Goal: Task Accomplishment & Management: Use online tool/utility

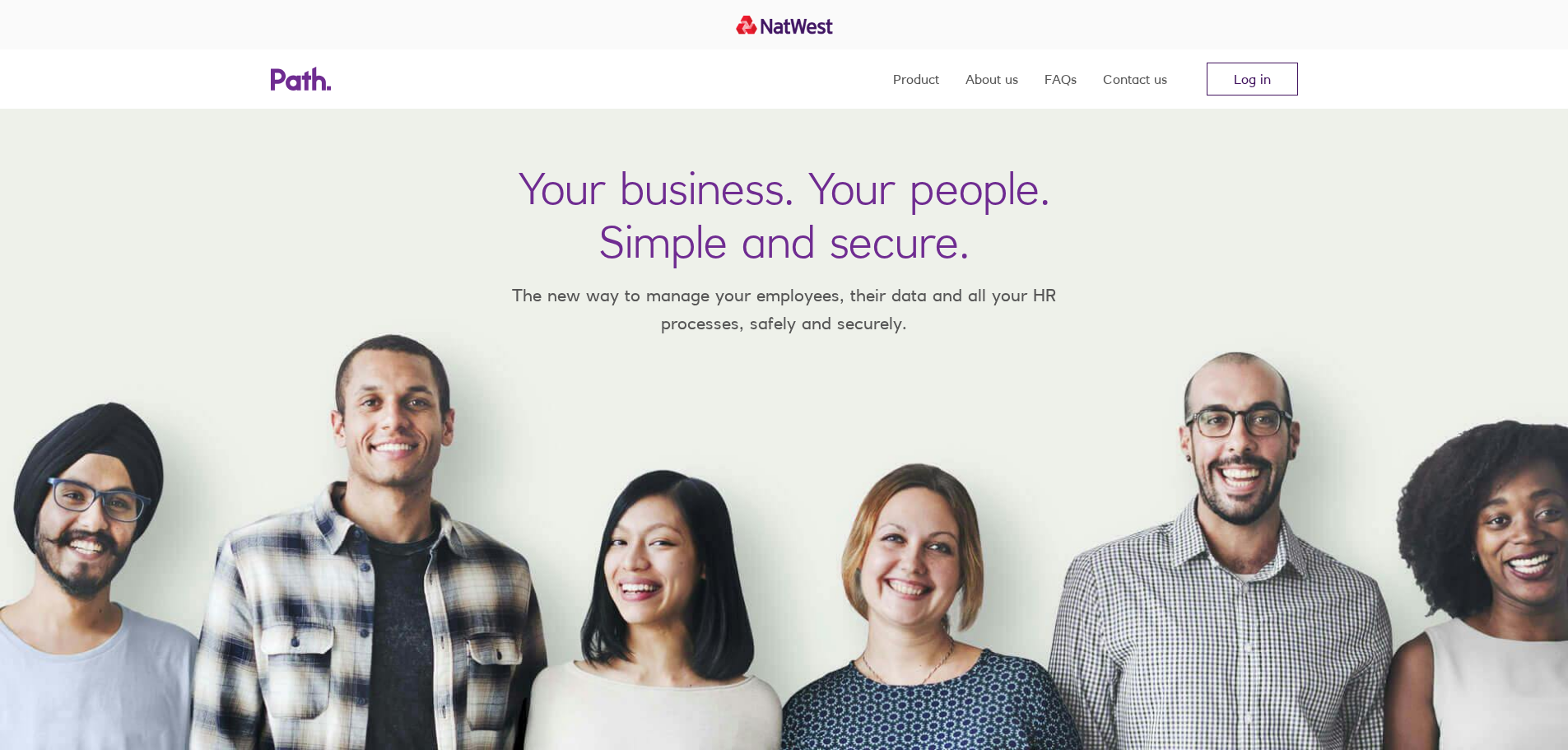
click at [1283, 75] on link "Log in" at bounding box center [1252, 79] width 91 height 33
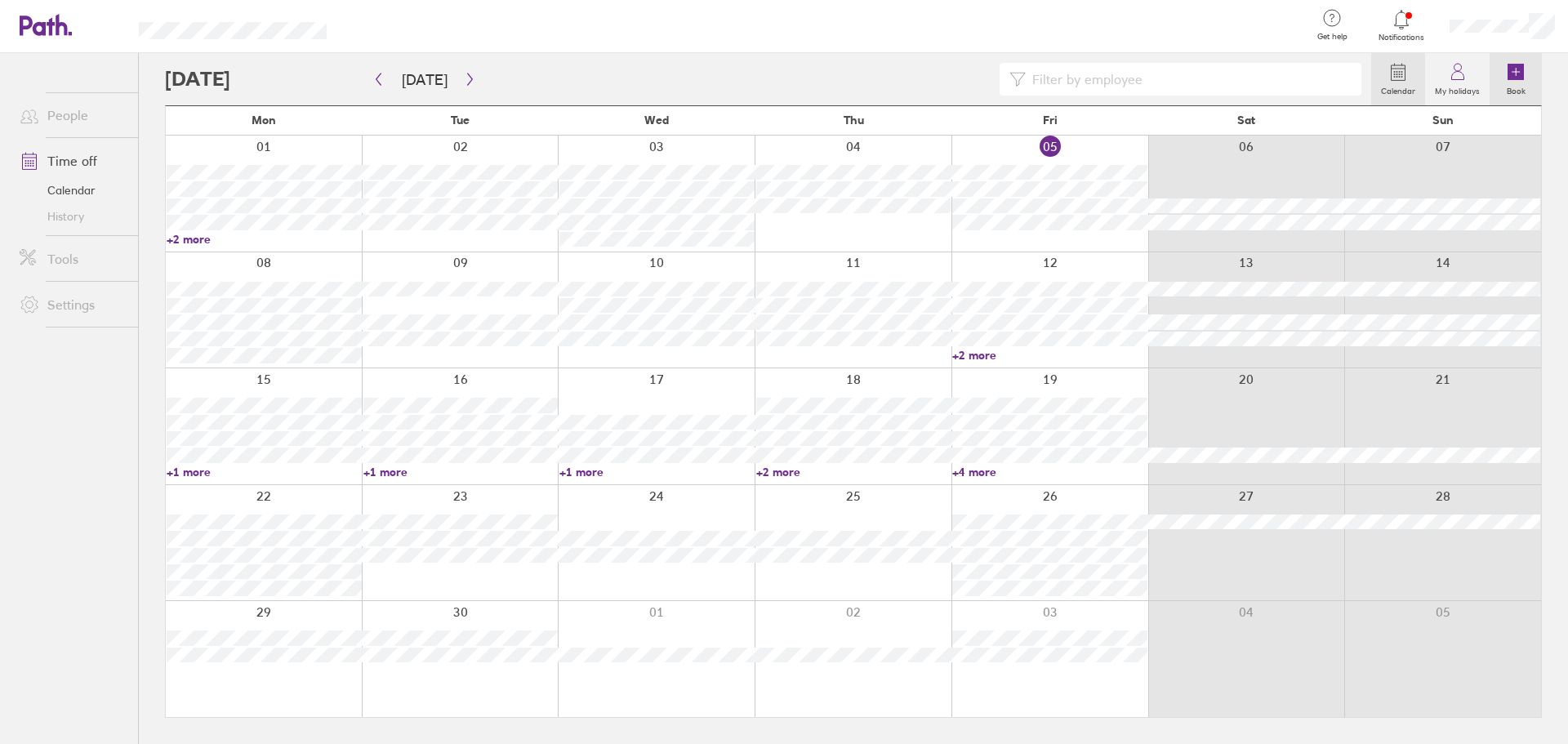
click at [1526, 80] on link "Book" at bounding box center [1516, 80] width 53 height 53
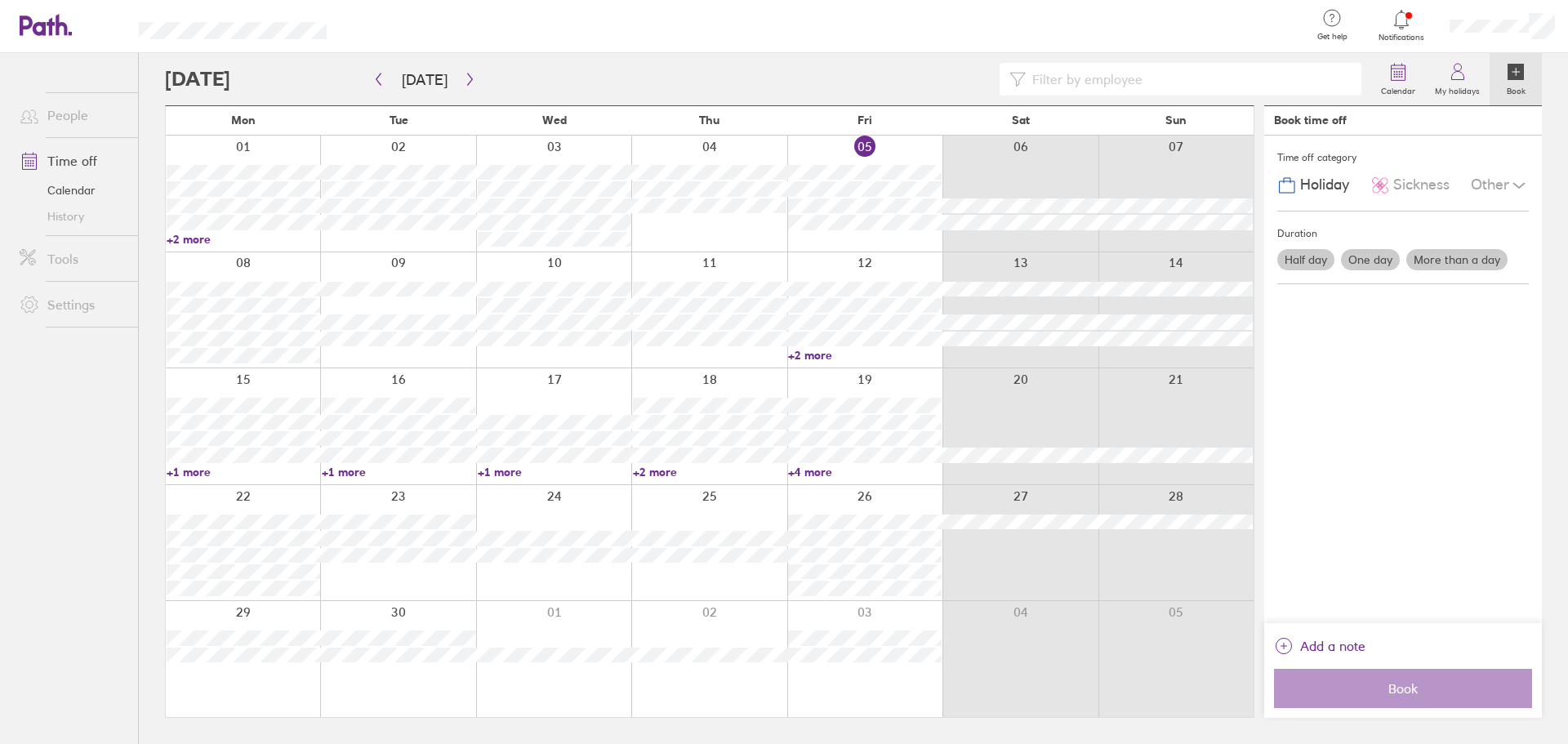
click at [1385, 263] on label "One day" at bounding box center [1370, 260] width 58 height 21
click at [0, 0] on input "One day" at bounding box center [0, 0] width 0 height 0
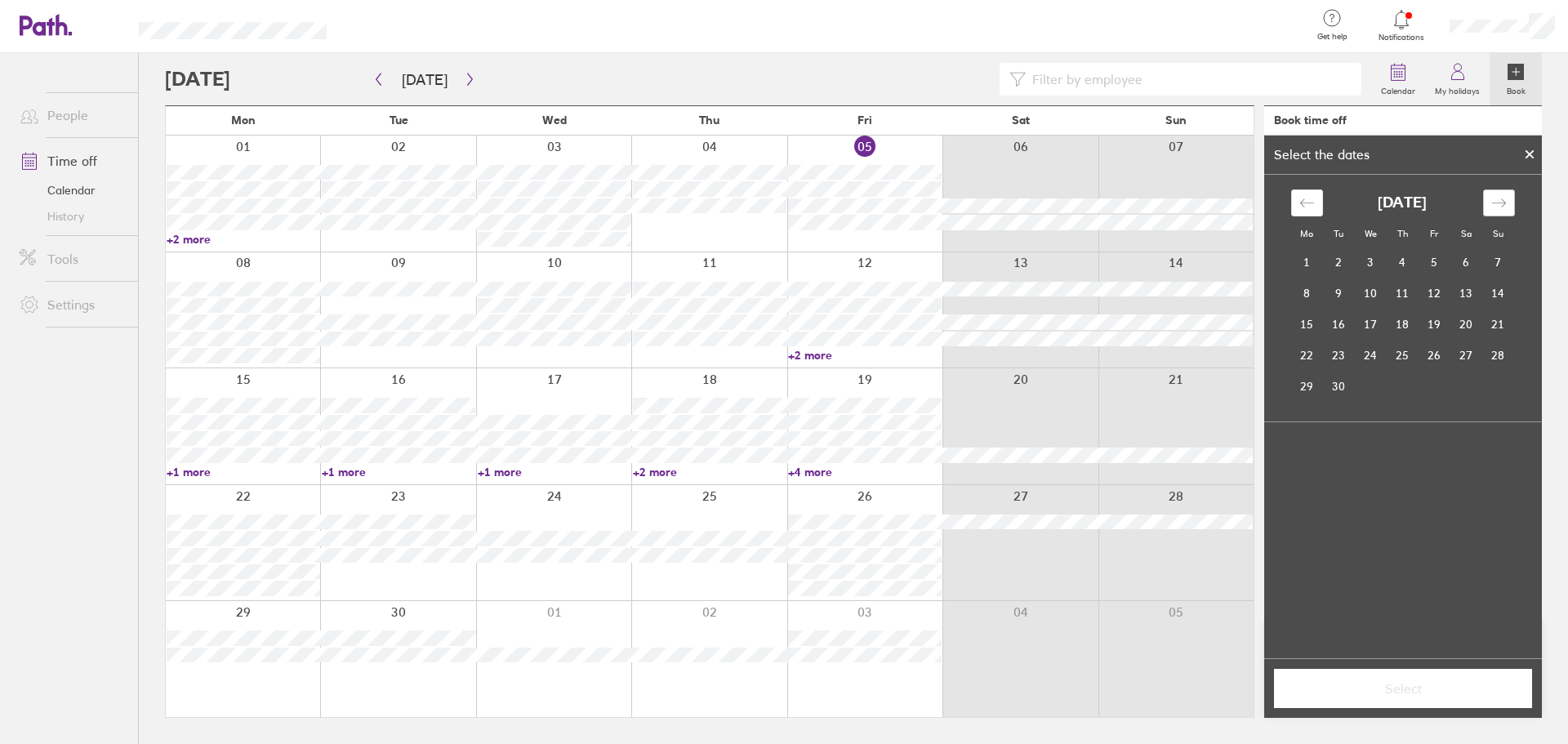
click at [1509, 202] on div "Move forward to switch to the next month." at bounding box center [1499, 202] width 32 height 27
click at [1507, 202] on div "Move forward to switch to the next month." at bounding box center [1499, 202] width 32 height 27
click at [1506, 202] on icon "Move forward to switch to the next month." at bounding box center [1499, 202] width 16 height 16
click at [1507, 202] on div "Move forward to switch to the next month." at bounding box center [1499, 202] width 32 height 27
click at [1508, 202] on div "Move forward to switch to the next month." at bounding box center [1499, 202] width 32 height 27
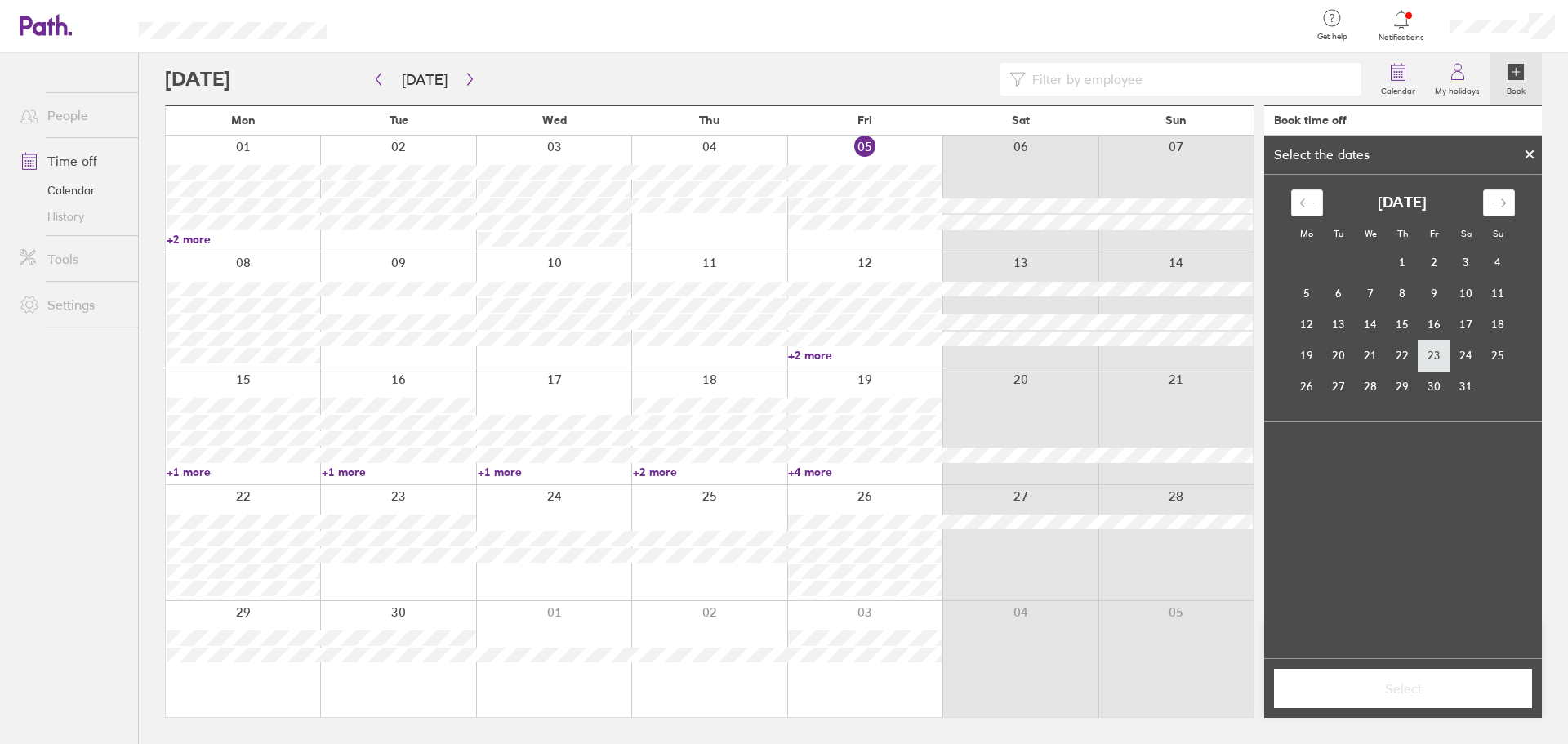
click at [1438, 346] on td "23" at bounding box center [1434, 356] width 32 height 31
click at [1412, 695] on span "Select" at bounding box center [1403, 689] width 235 height 15
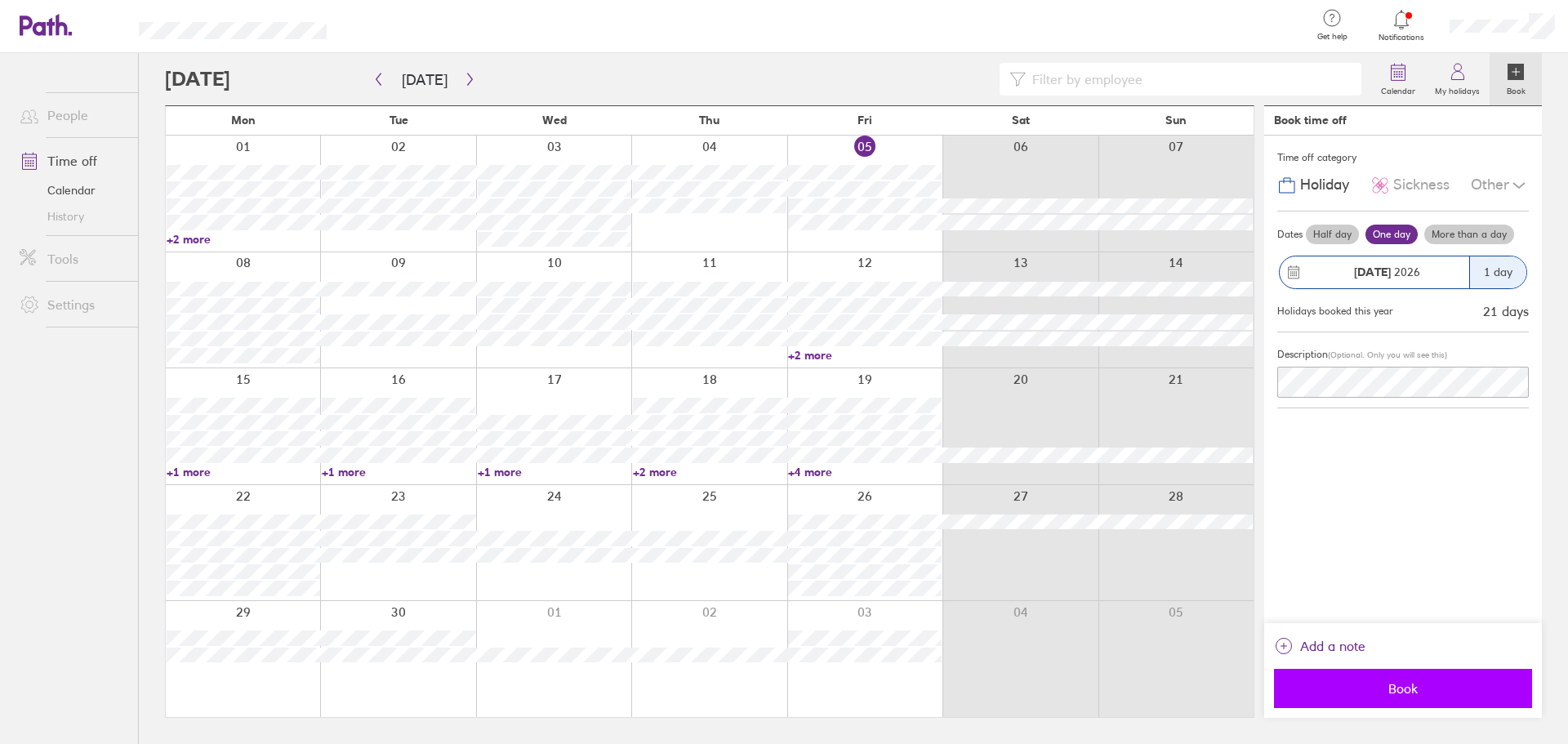
click at [1412, 700] on button "Book" at bounding box center [1403, 689] width 258 height 40
